Goal: Find contact information: Find contact information

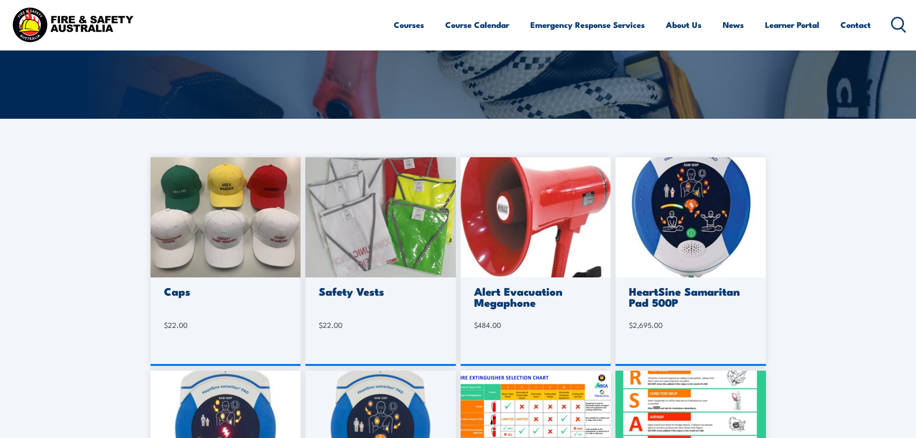
scroll to position [144, 0]
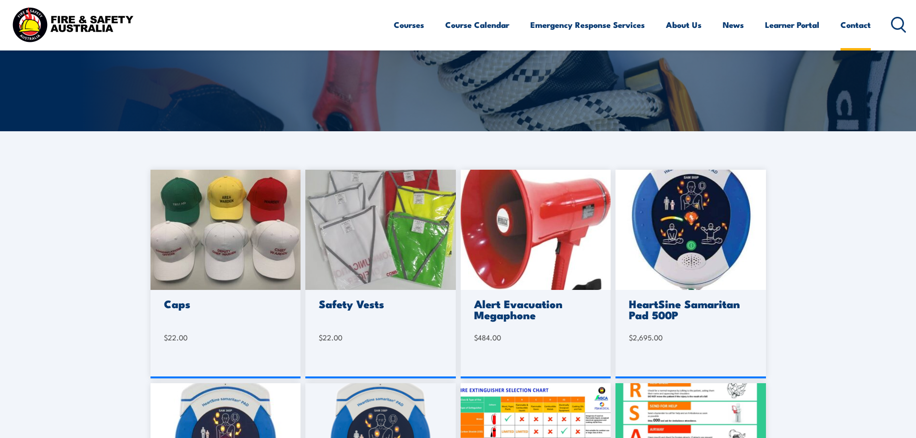
click at [860, 24] on link "Contact" at bounding box center [855, 24] width 30 height 25
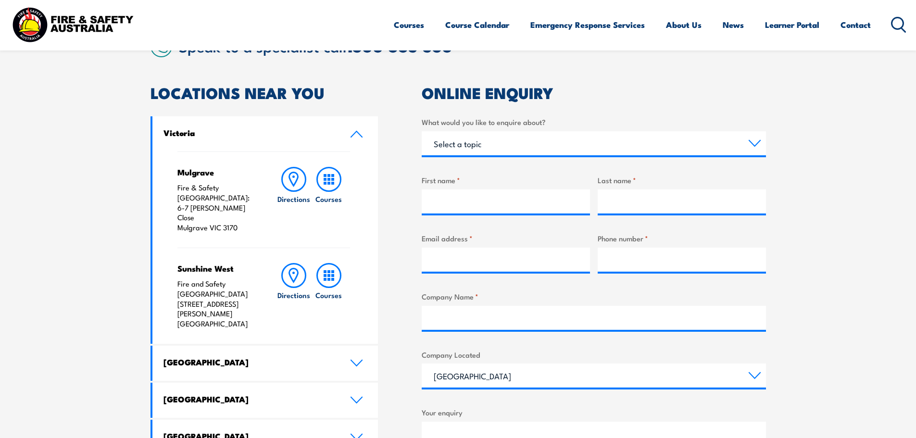
scroll to position [337, 0]
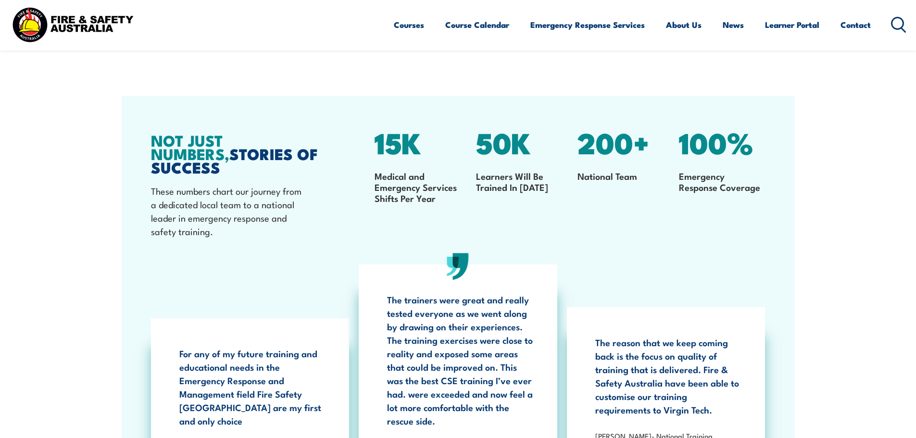
scroll to position [1423, 0]
